Goal: Information Seeking & Learning: Learn about a topic

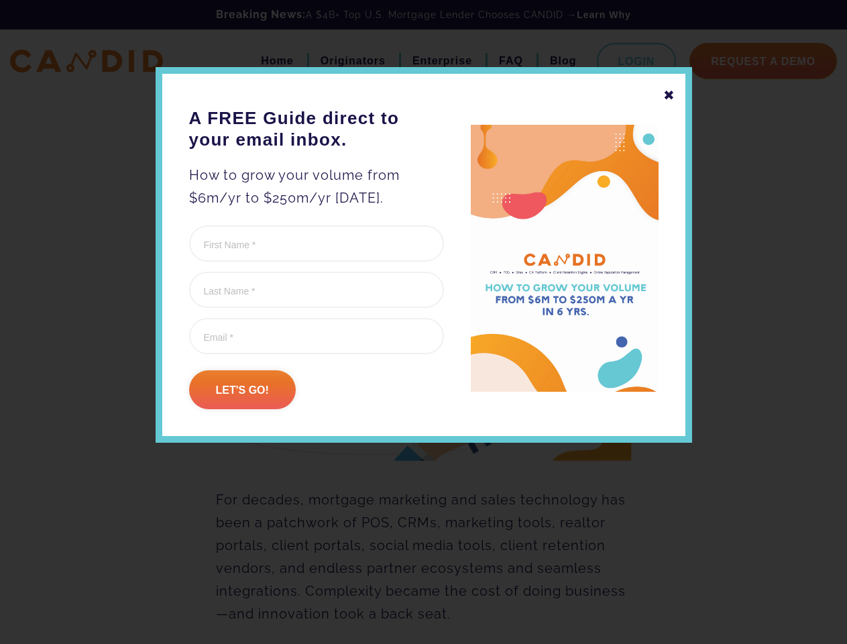
click at [423, 355] on form "X/Twitter This field is for validation purposes and should be left unchanged. F…" at bounding box center [316, 317] width 255 height 184
click at [668, 95] on div "✖" at bounding box center [669, 95] width 12 height 23
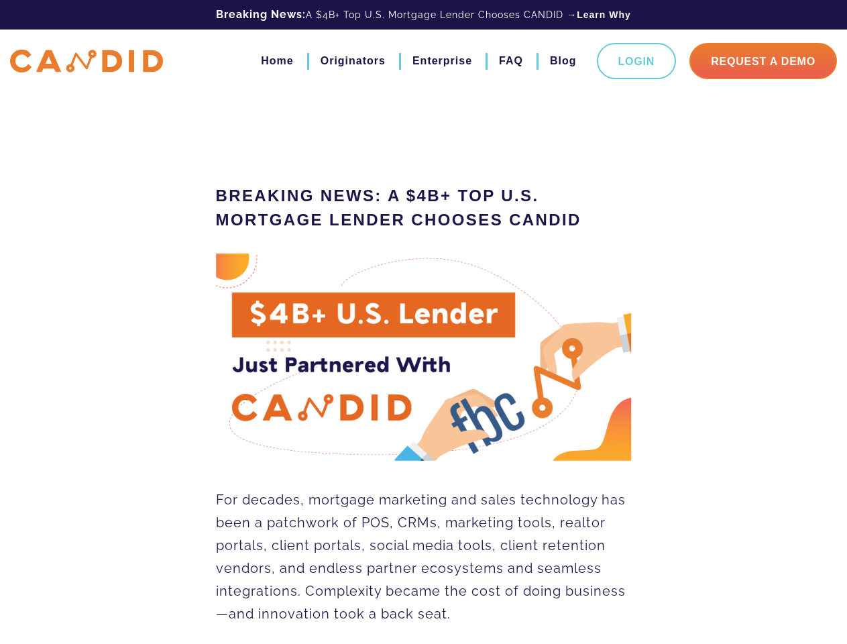
click at [242, 389] on img at bounding box center [424, 357] width 416 height 208
